Goal: Task Accomplishment & Management: Use online tool/utility

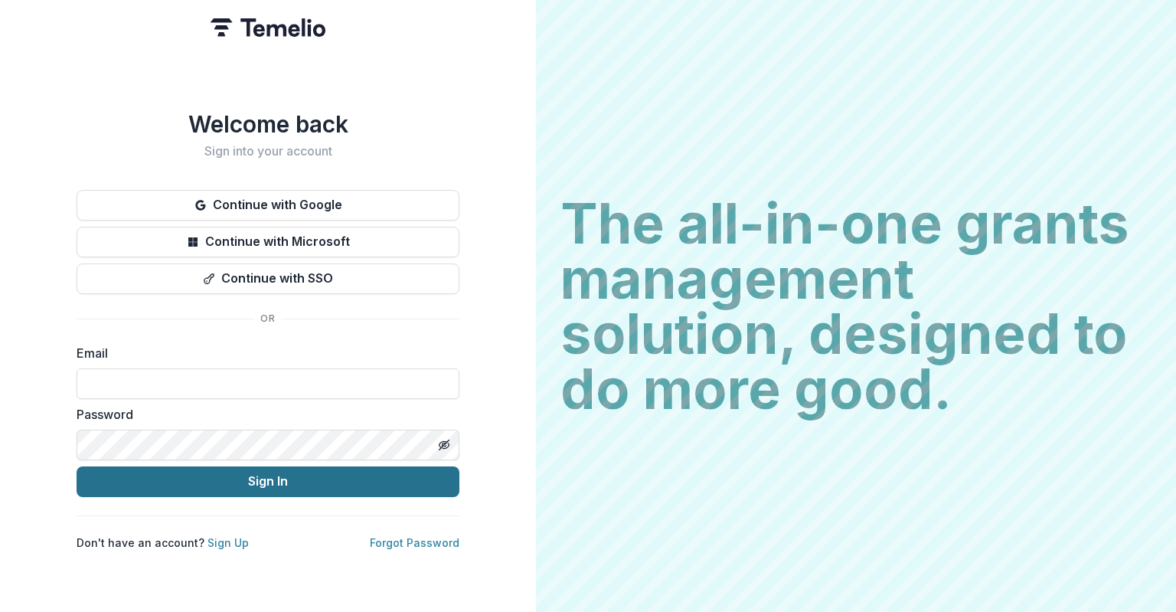
type input "**********"
click at [212, 466] on button "Sign In" at bounding box center [268, 481] width 383 height 31
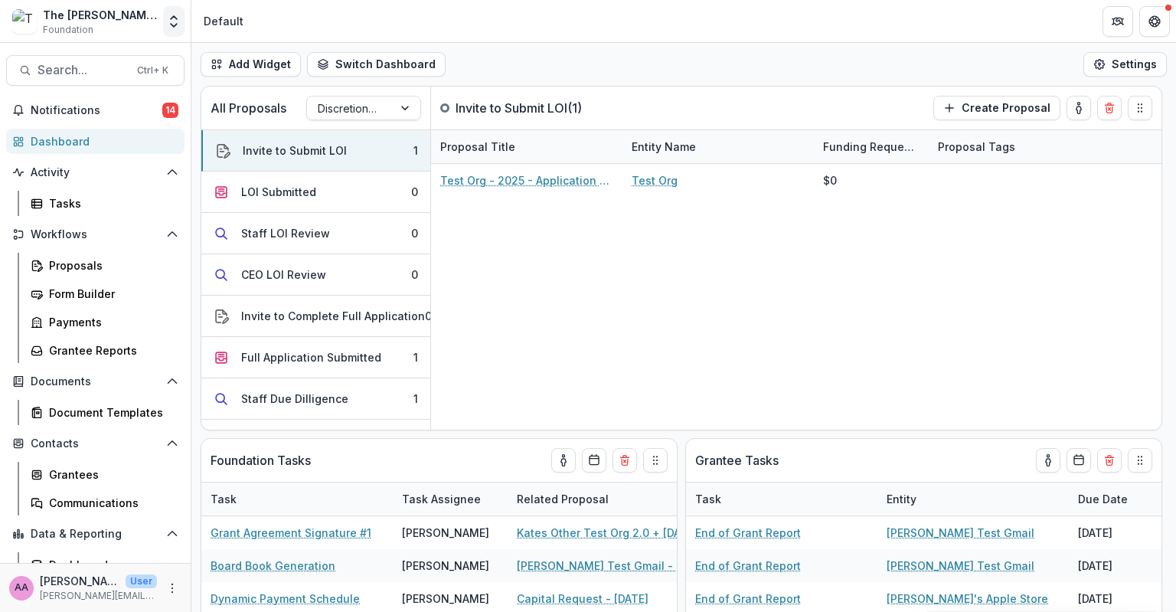
click at [165, 23] on button "Open entity switcher" at bounding box center [173, 21] width 21 height 31
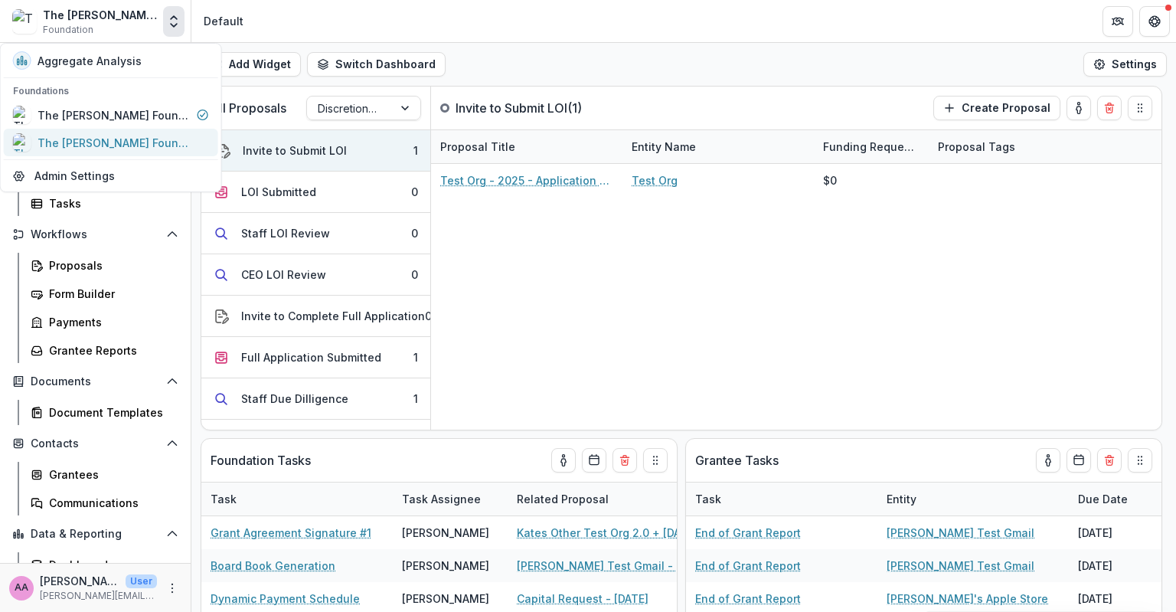
click at [134, 135] on div "The Frist Foundation Data Sandbox" at bounding box center [114, 143] width 153 height 16
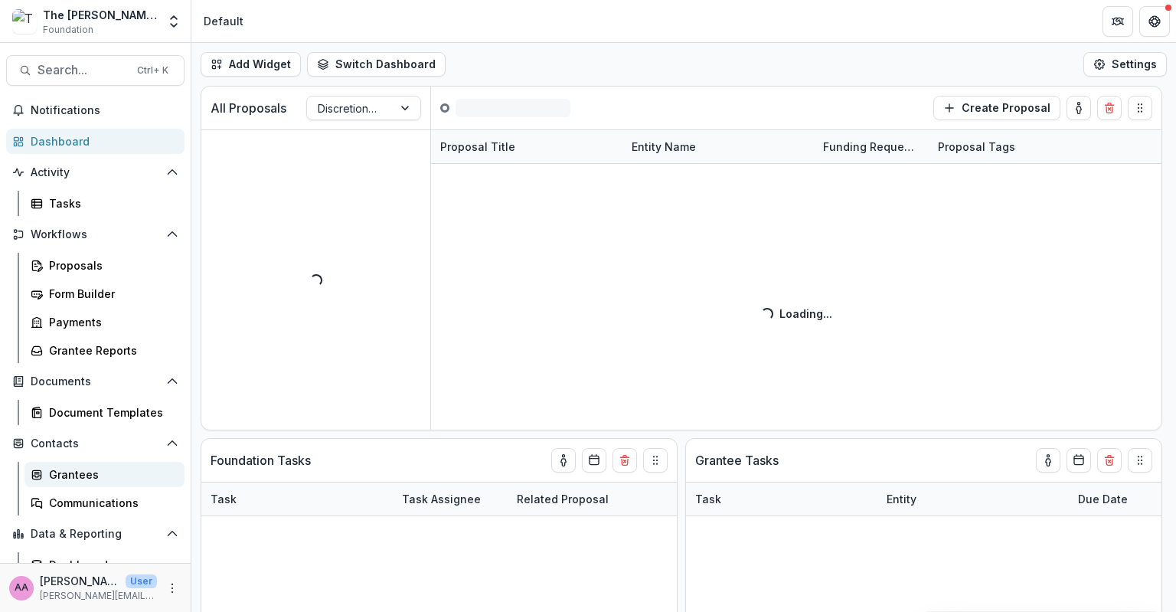
click at [89, 473] on div "Grantees" at bounding box center [110, 474] width 123 height 16
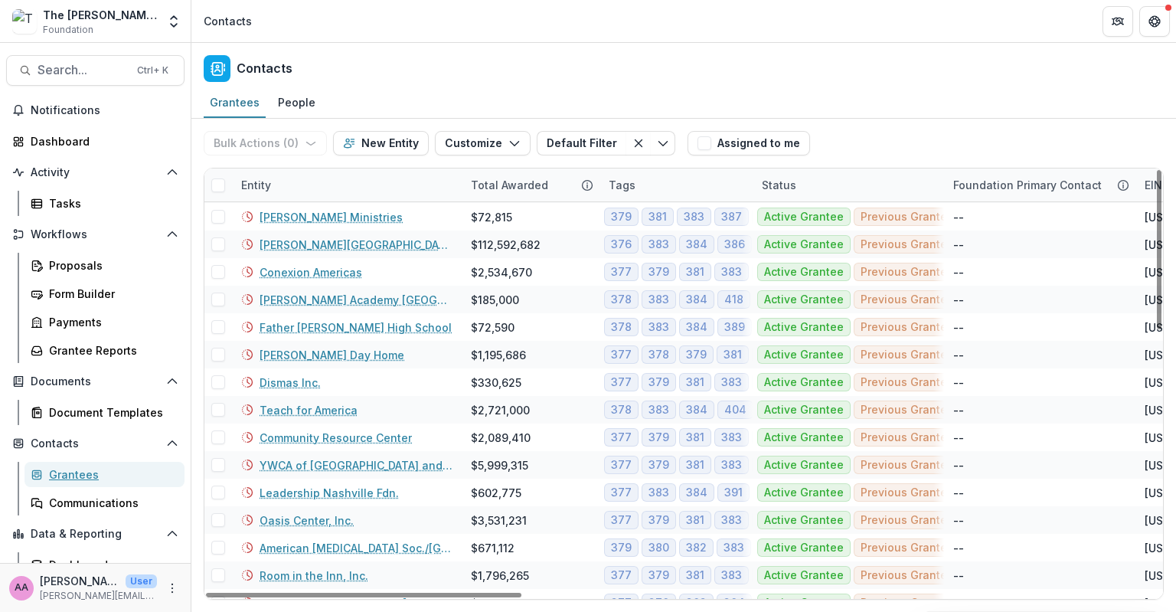
scroll to position [168, 0]
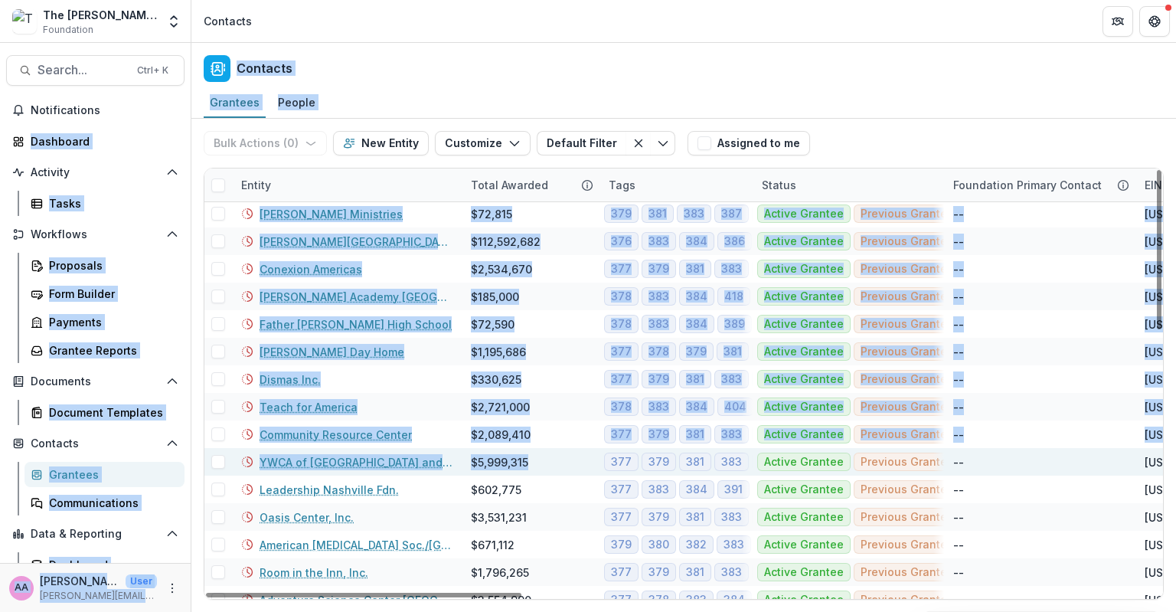
drag, startPoint x: 722, startPoint y: 43, endPoint x: 606, endPoint y: 471, distance: 443.4
click at [606, 471] on div "The Frist Foundation Data Sandbox Foundation Aggregate Analysis Foundations The…" at bounding box center [588, 306] width 1176 height 612
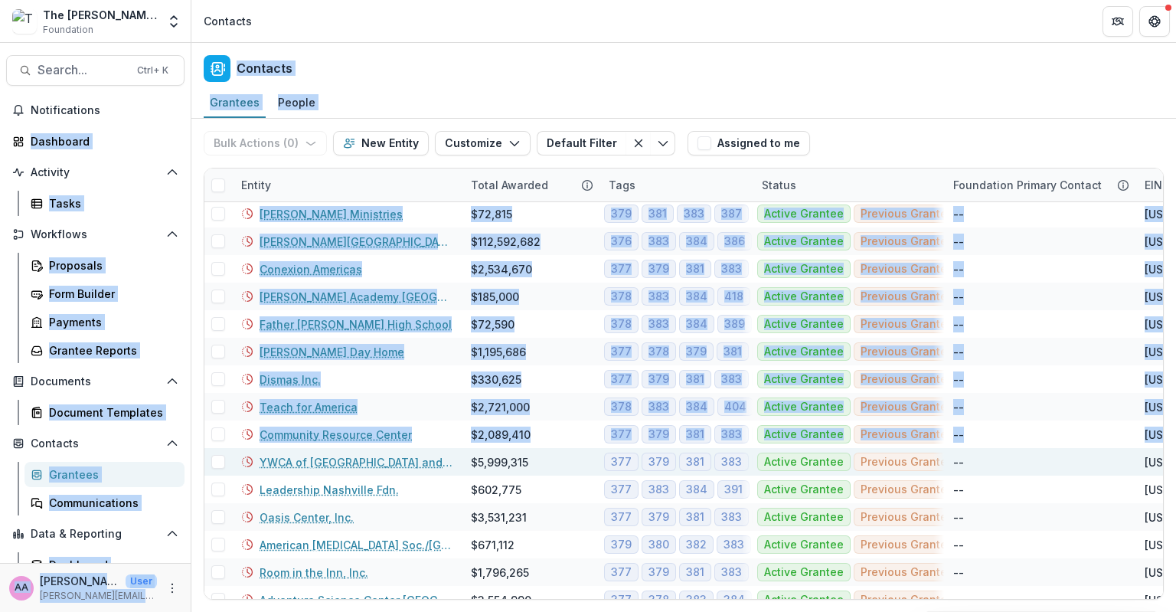
click at [1047, 89] on div "Grantees People" at bounding box center [683, 103] width 984 height 31
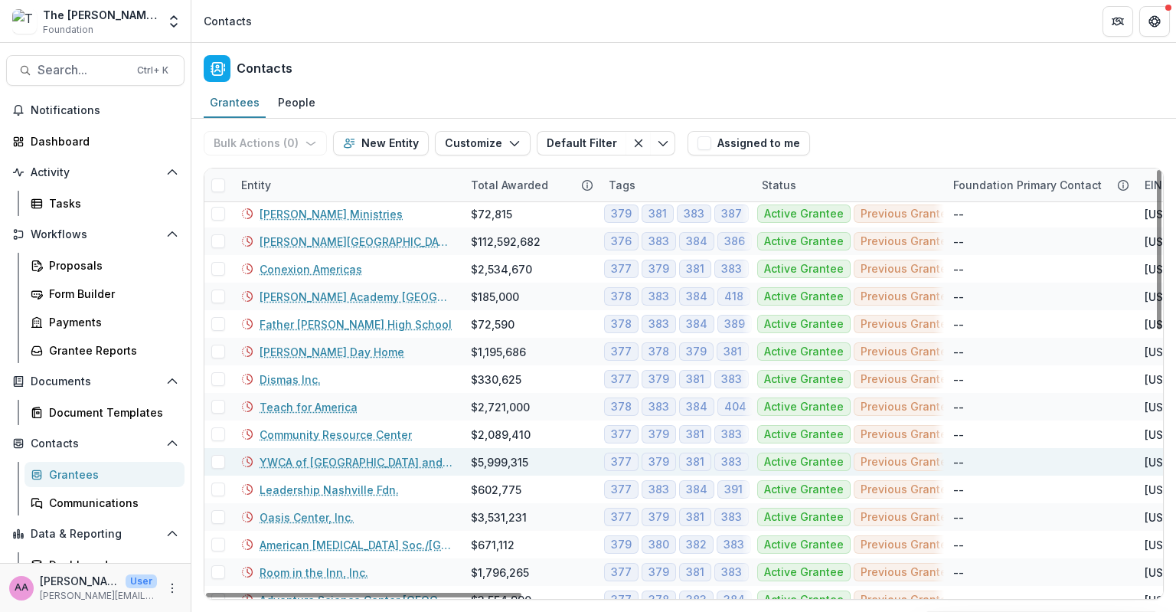
scroll to position [42, 0]
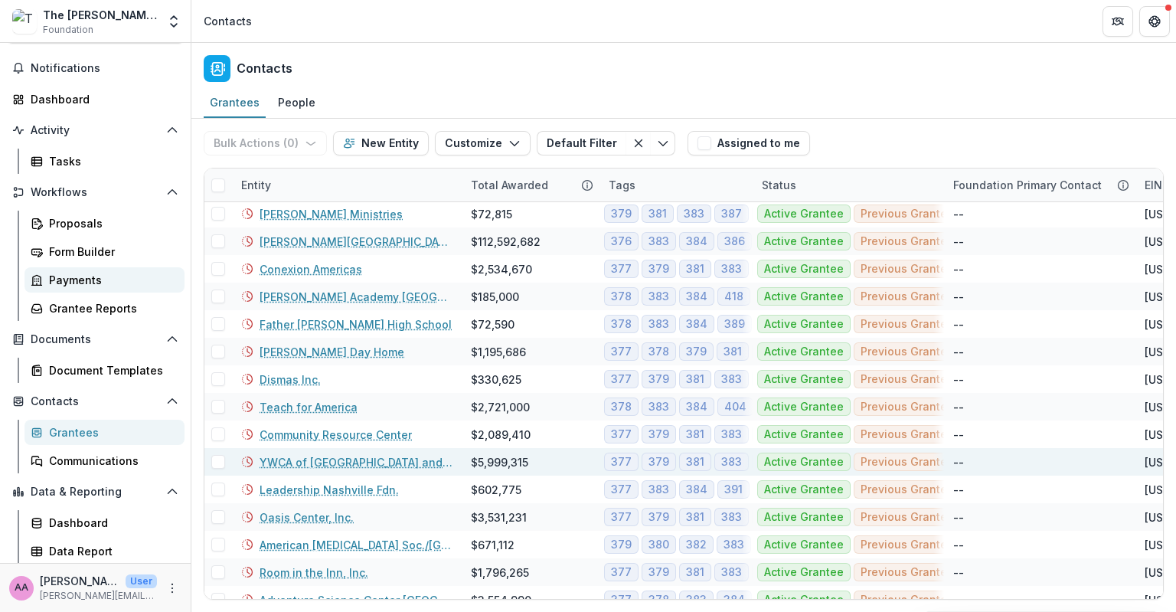
click at [74, 289] on link "Payments" at bounding box center [104, 279] width 160 height 25
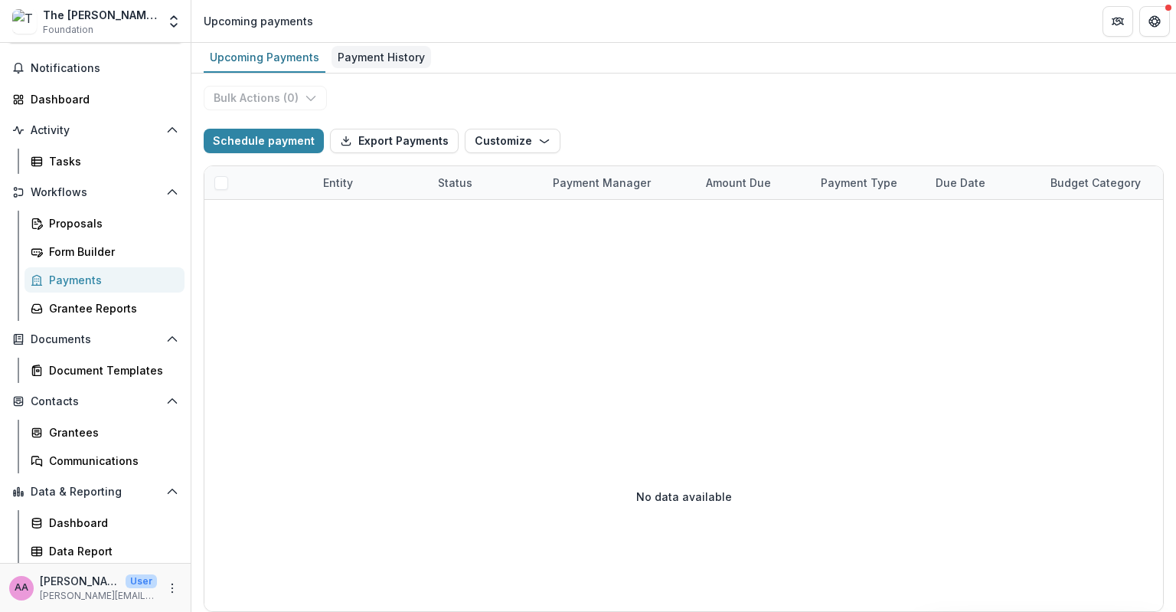
click at [395, 52] on div "Payment History" at bounding box center [380, 57] width 99 height 22
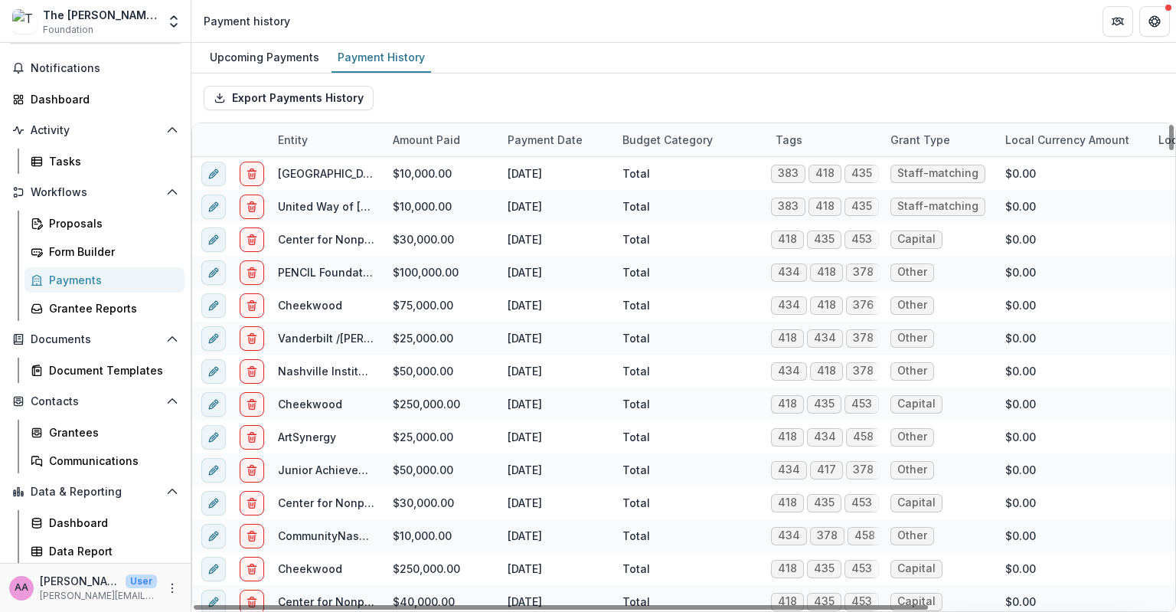
click at [539, 147] on div "Payment Date" at bounding box center [555, 139] width 115 height 33
click at [542, 230] on span "Sort Descending" at bounding box center [573, 233] width 89 height 13
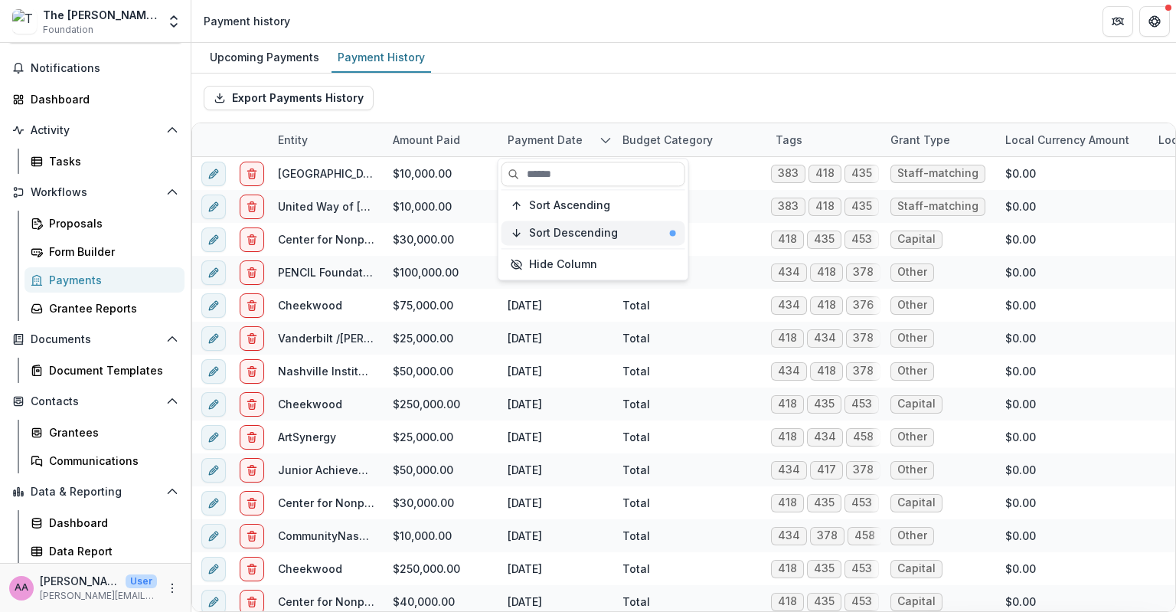
click at [542, 228] on span "Sort Descending" at bounding box center [573, 233] width 89 height 13
click at [573, 236] on span "Sort Descending" at bounding box center [573, 233] width 89 height 13
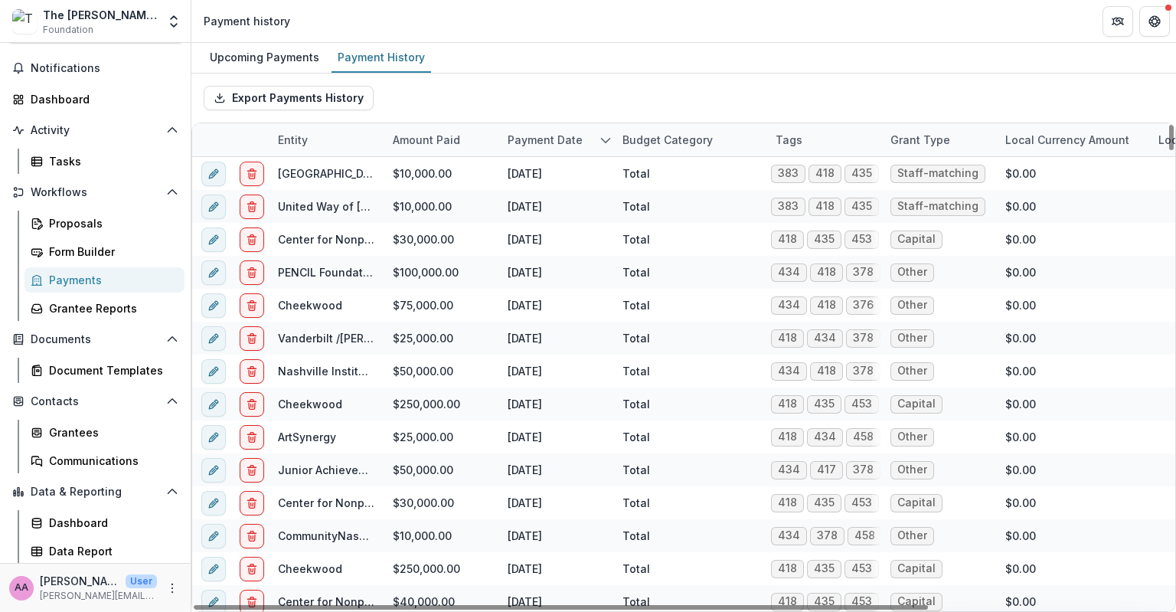
click at [579, 93] on div "Export Payments History" at bounding box center [683, 97] width 984 height 49
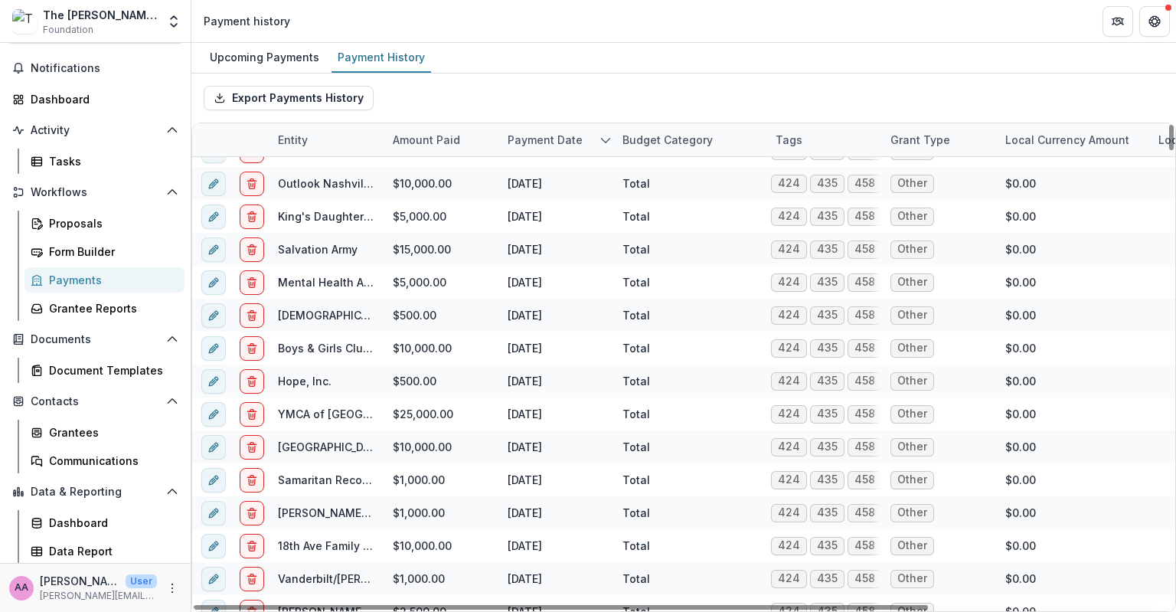
scroll to position [1867, 0]
